Goal: Book appointment/travel/reservation

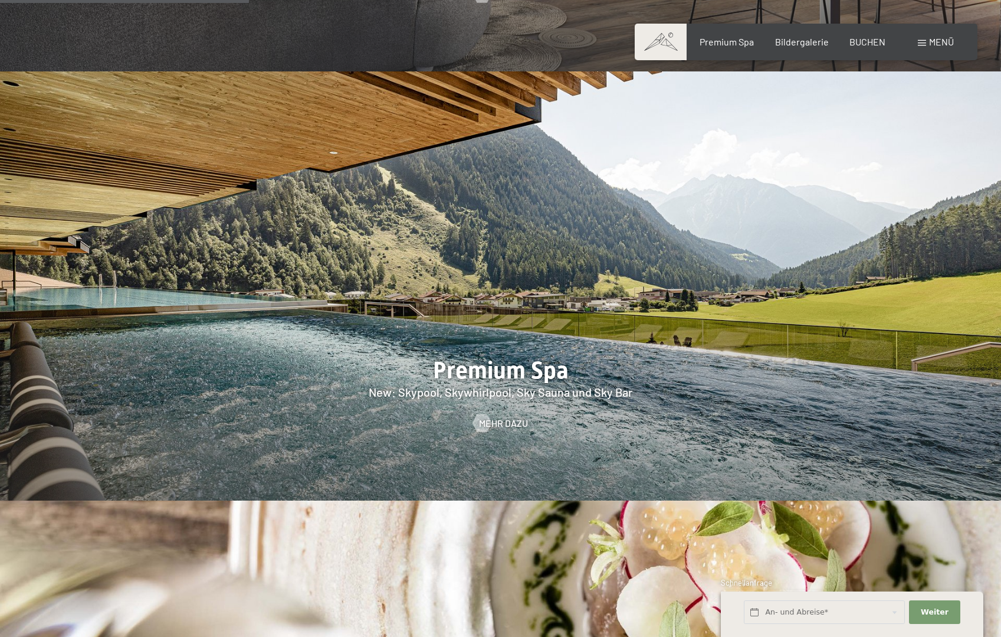
scroll to position [1626, 0]
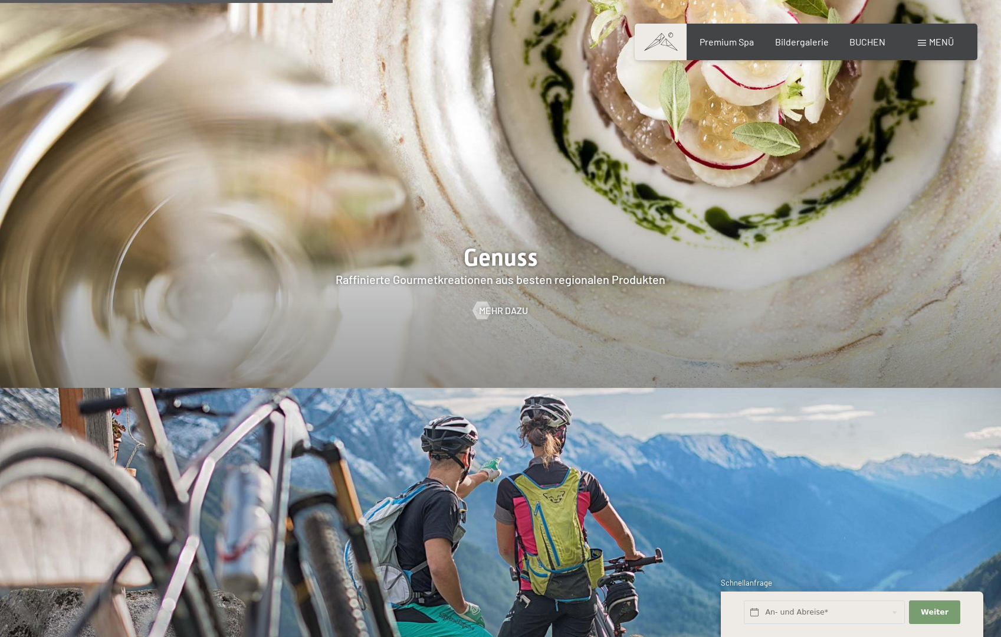
scroll to position [2170, 0]
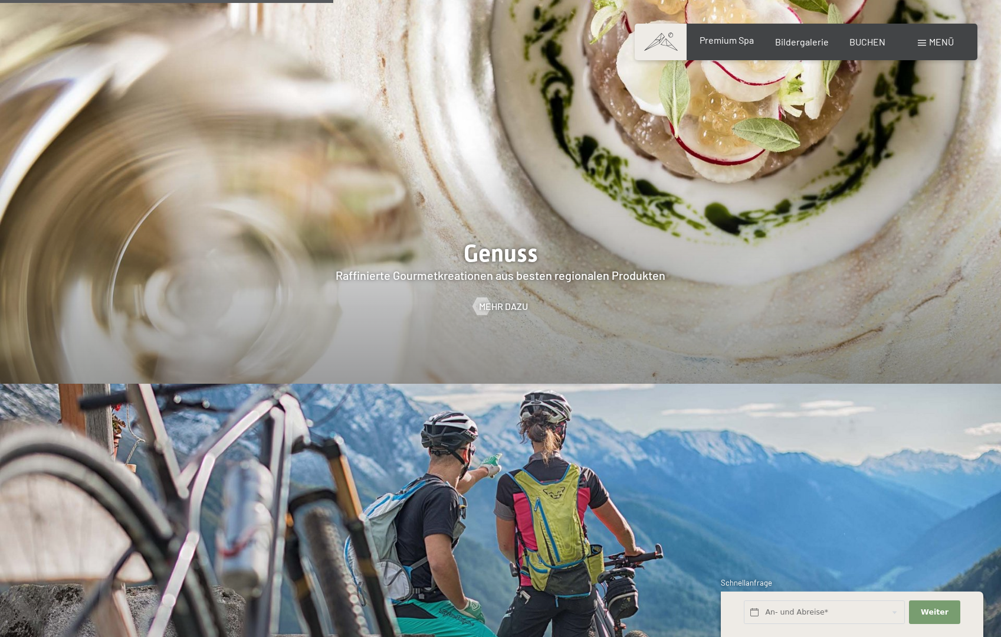
click at [737, 44] on span "Premium Spa" at bounding box center [727, 39] width 54 height 11
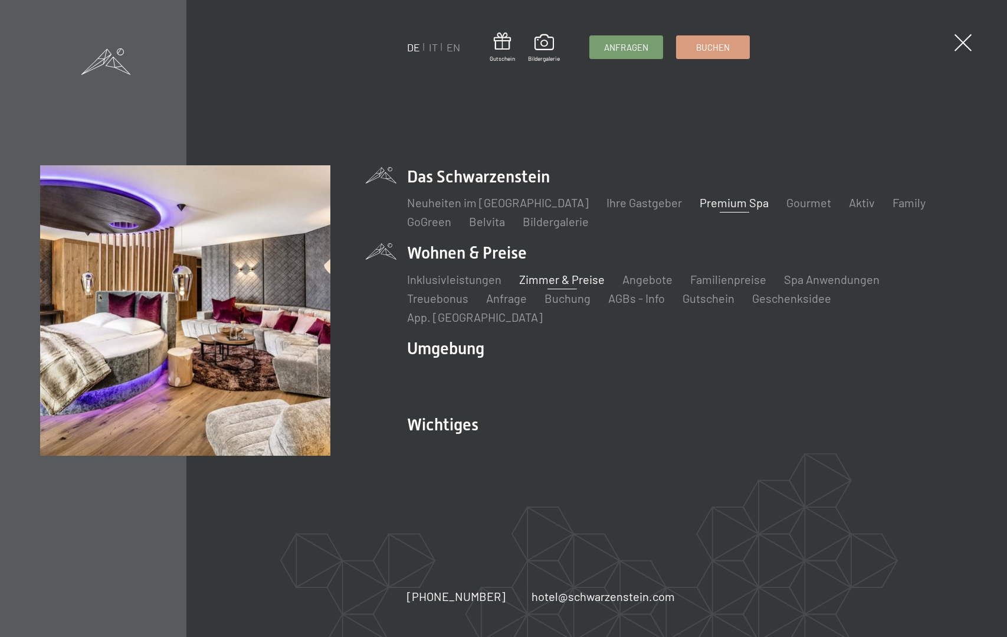
click at [554, 286] on link "Zimmer & Preise" at bounding box center [562, 279] width 86 height 14
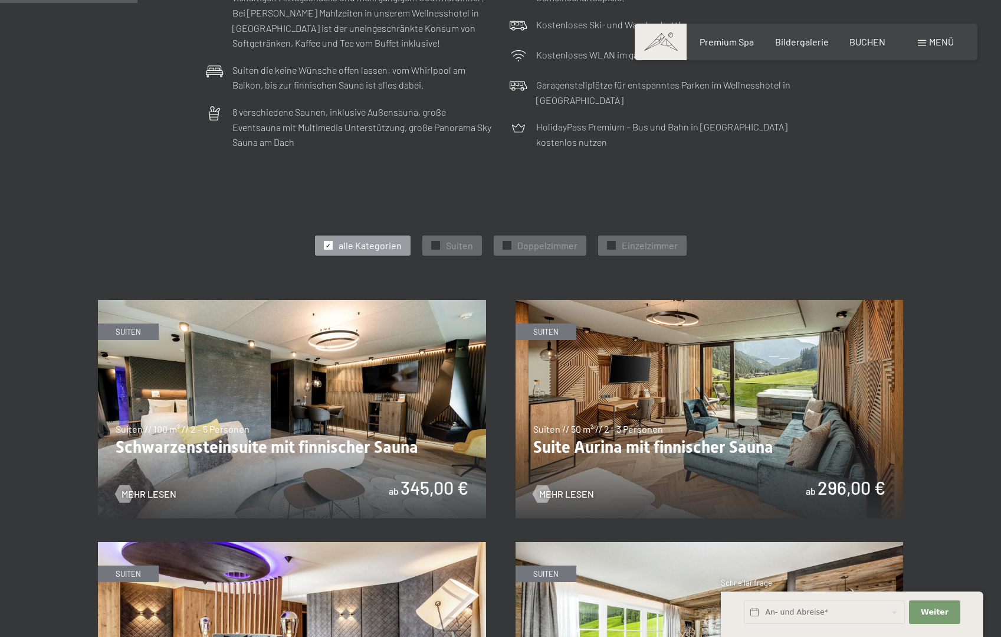
scroll to position [499, 0]
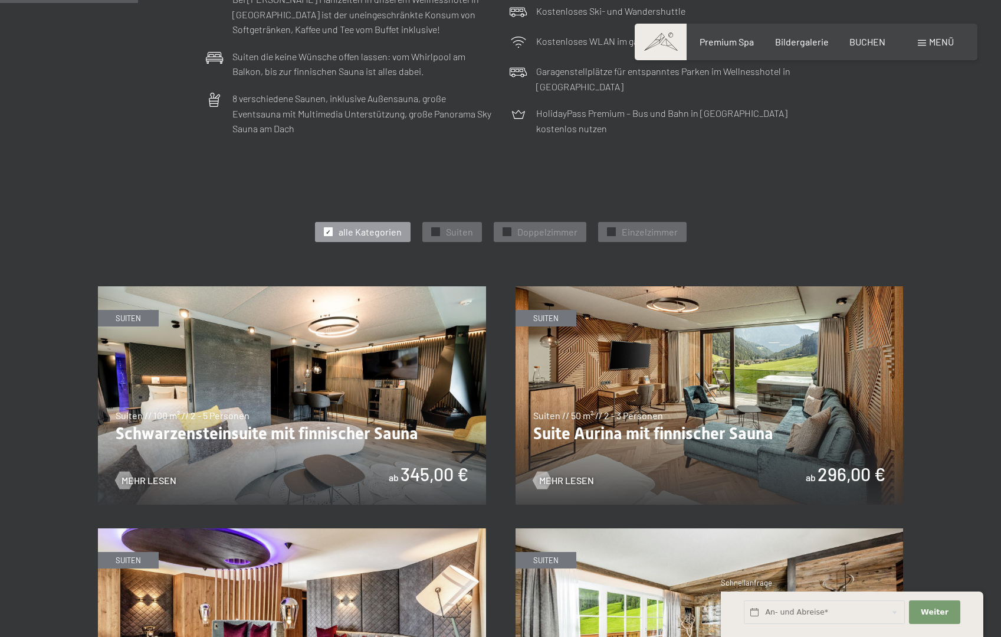
click at [448, 417] on img at bounding box center [292, 395] width 388 height 218
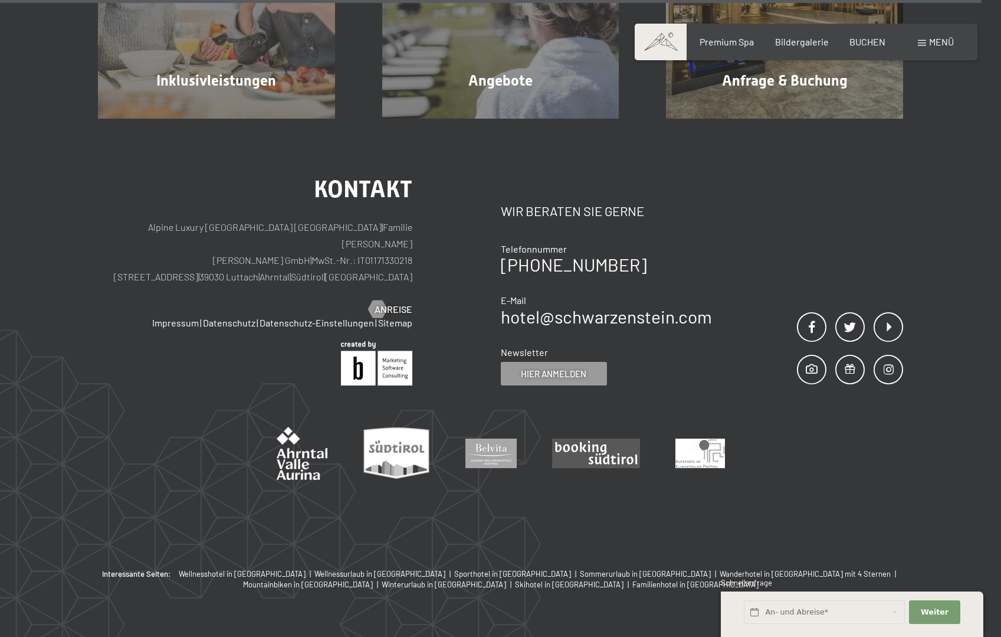
scroll to position [1501, 0]
